Goal: Task Accomplishment & Management: Use online tool/utility

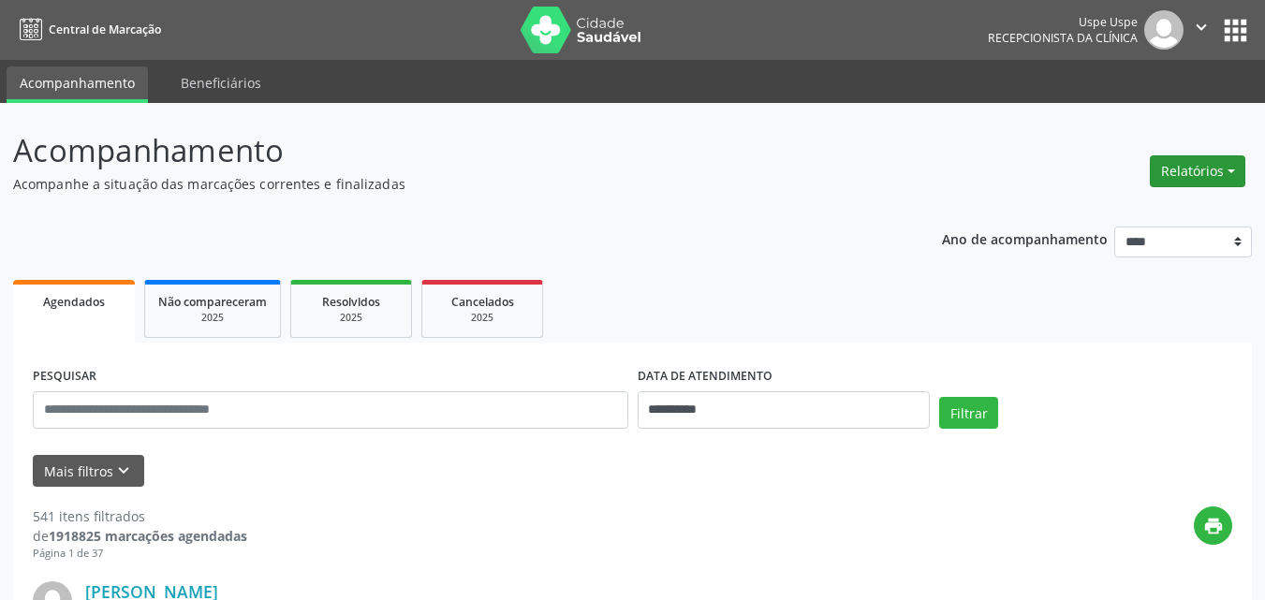
click at [1228, 175] on button "Relatórios" at bounding box center [1197, 171] width 95 height 32
click at [1135, 213] on link "Agendamentos" at bounding box center [1143, 211] width 201 height 26
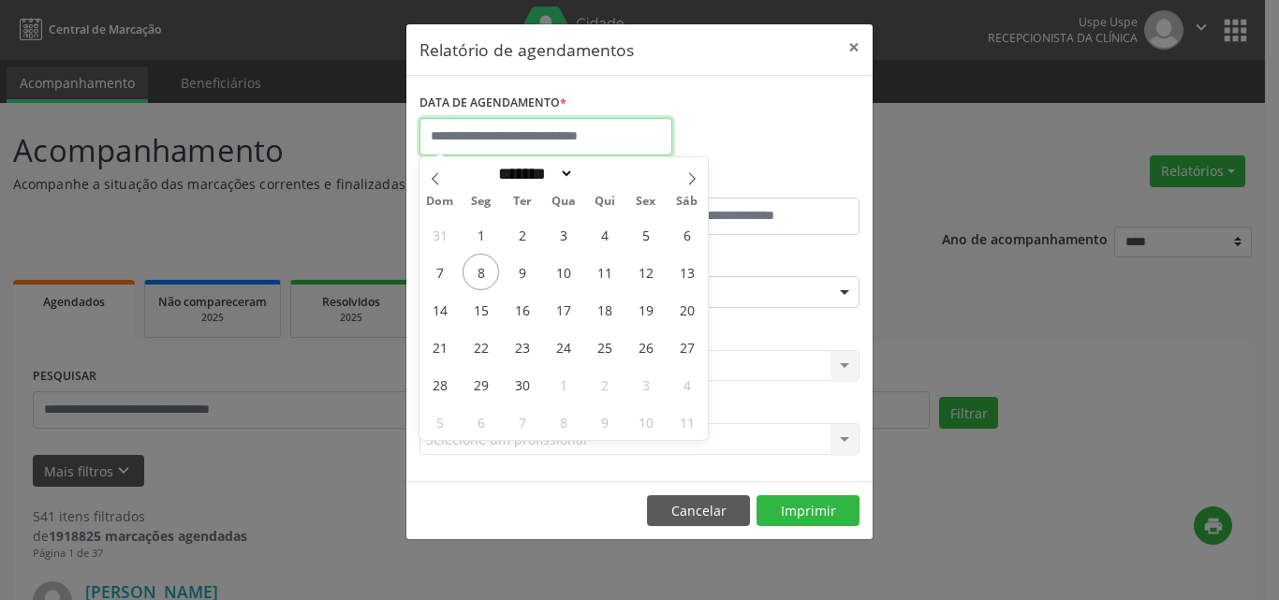
click at [496, 135] on input "text" at bounding box center [545, 136] width 253 height 37
click at [480, 268] on span "8" at bounding box center [480, 272] width 37 height 37
type input "**********"
click at [480, 268] on span "8" at bounding box center [480, 272] width 37 height 37
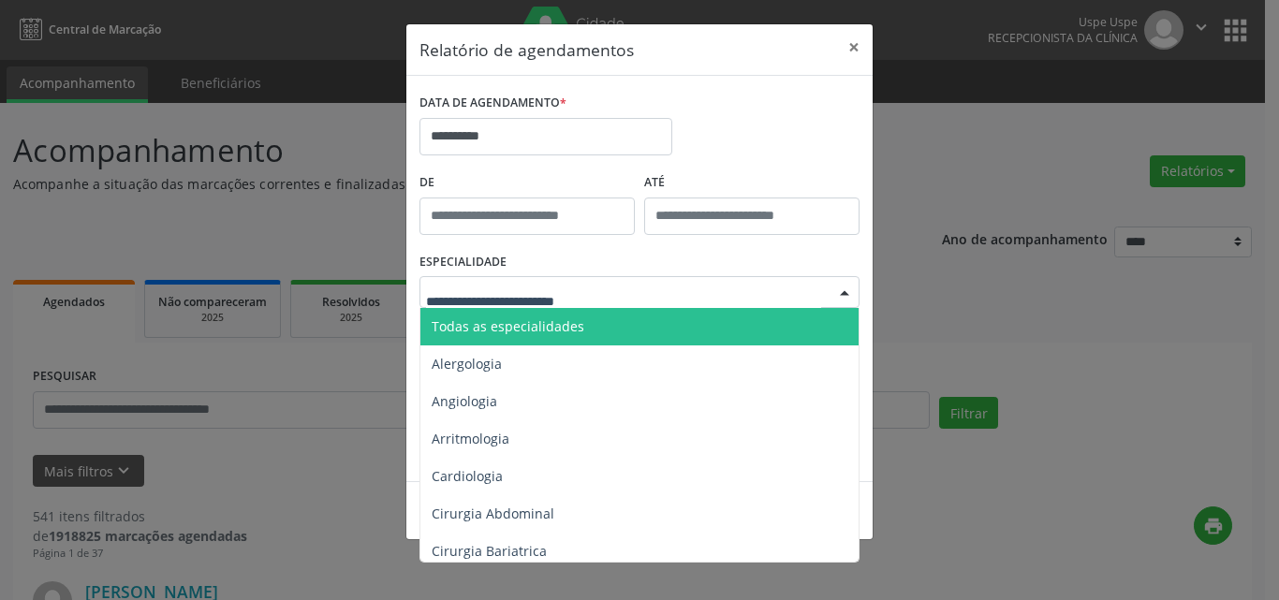
click at [507, 330] on span "Todas as especialidades" at bounding box center [508, 326] width 153 height 18
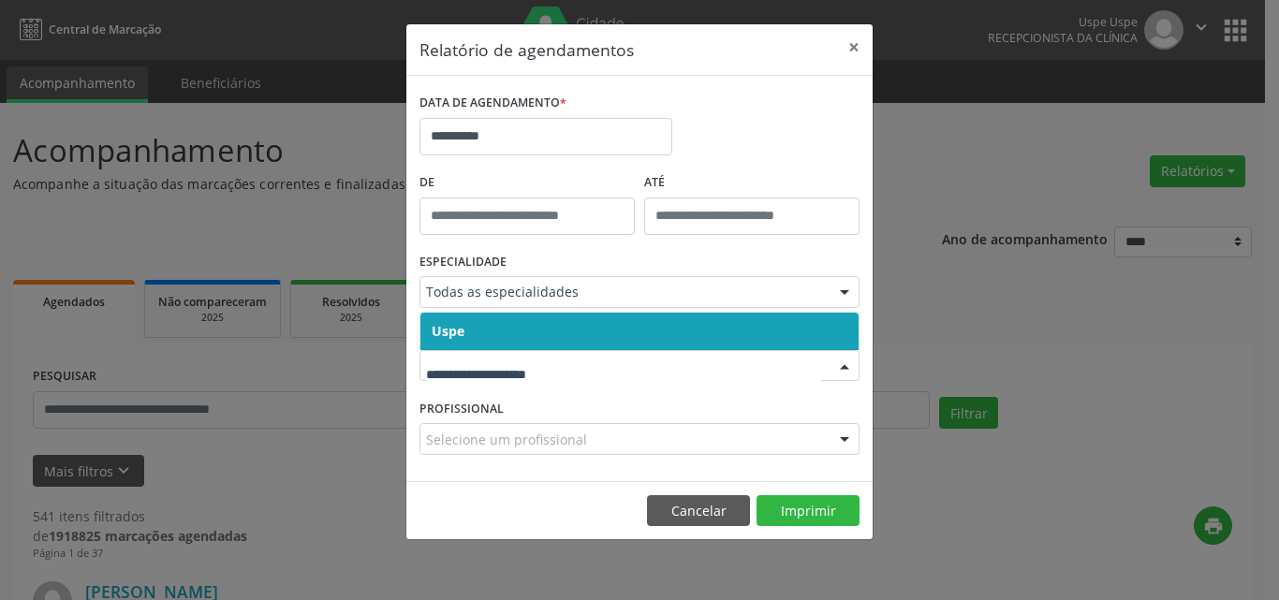
click at [478, 375] on div at bounding box center [639, 366] width 440 height 32
click at [475, 337] on span "Uspe" at bounding box center [639, 331] width 438 height 37
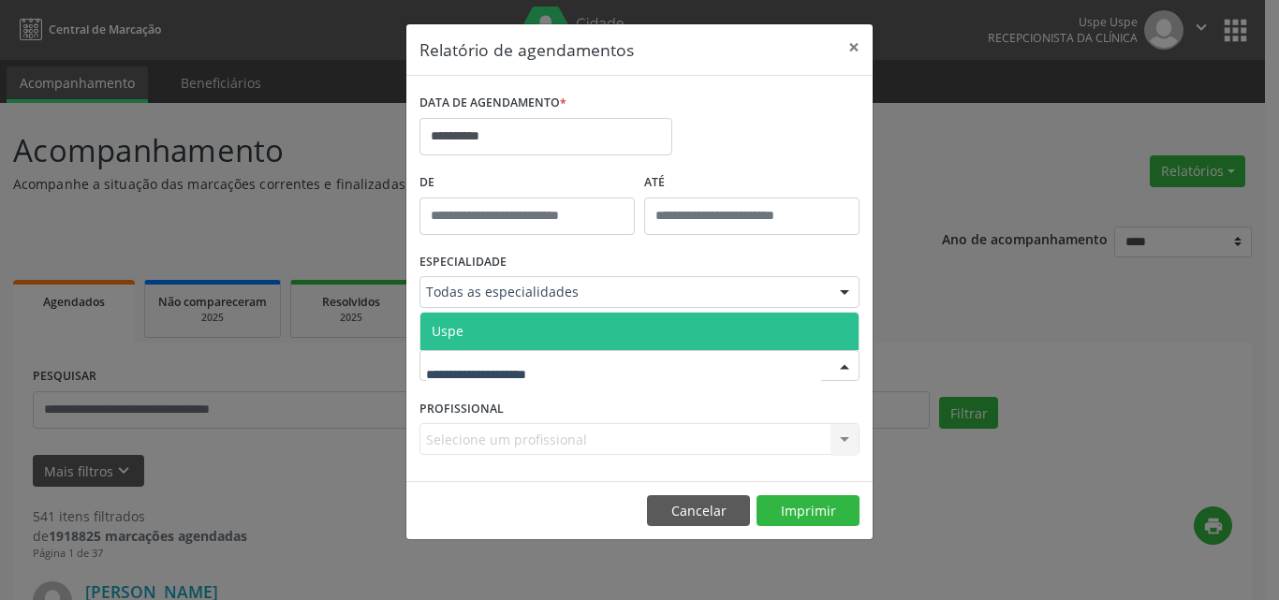
click at [524, 339] on span "Uspe" at bounding box center [639, 331] width 438 height 37
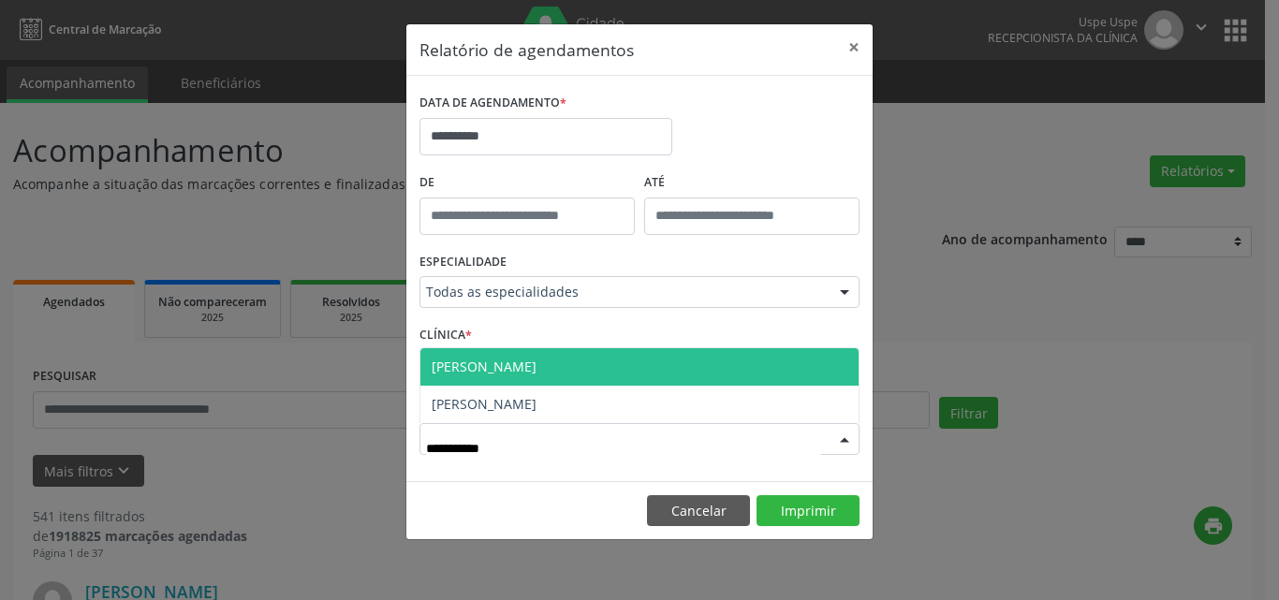
type input "**********"
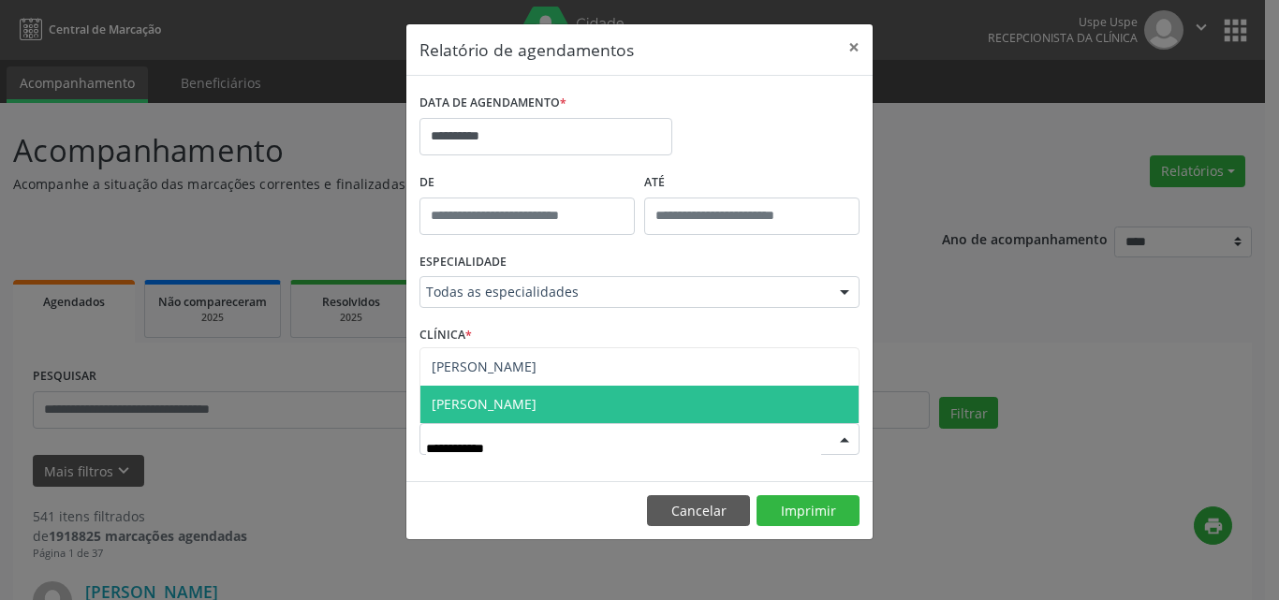
click at [536, 408] on span "[PERSON_NAME]" at bounding box center [484, 404] width 105 height 18
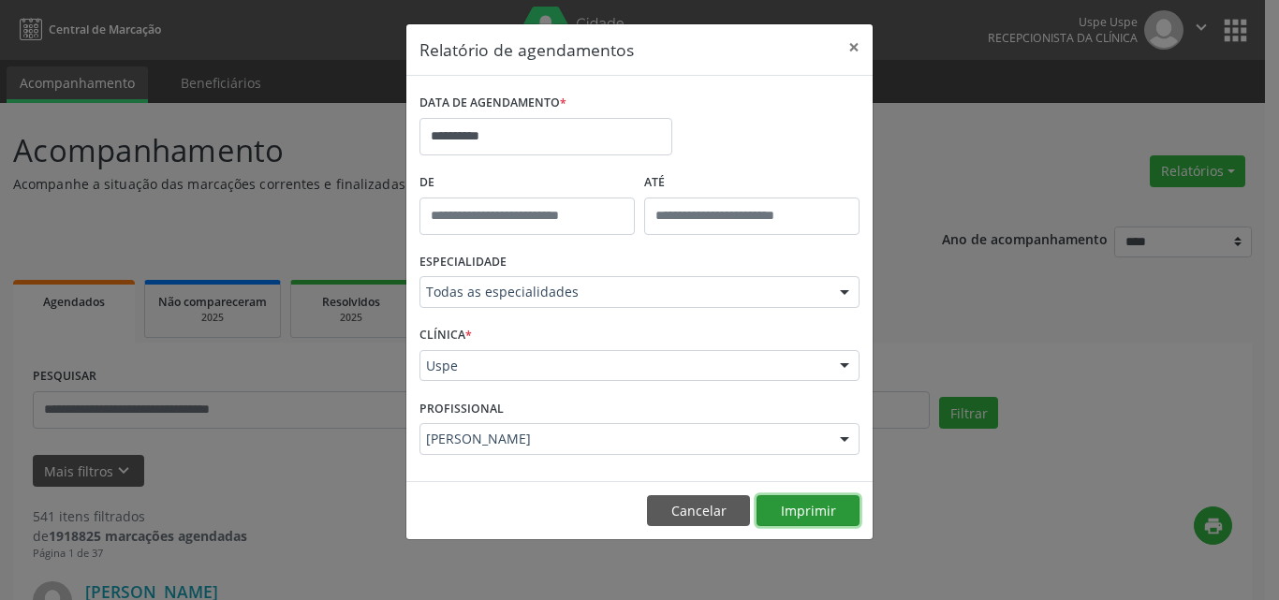
click at [815, 502] on button "Imprimir" at bounding box center [807, 511] width 103 height 32
